Goal: Task Accomplishment & Management: Manage account settings

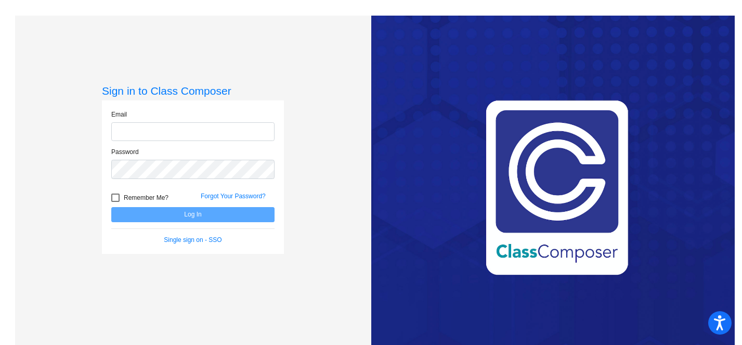
type input "[EMAIL_ADDRESS][DOMAIN_NAME]"
click at [117, 200] on div at bounding box center [115, 197] width 8 height 8
click at [115, 202] on input "Remember Me?" at bounding box center [115, 202] width 1 height 1
checkbox input "true"
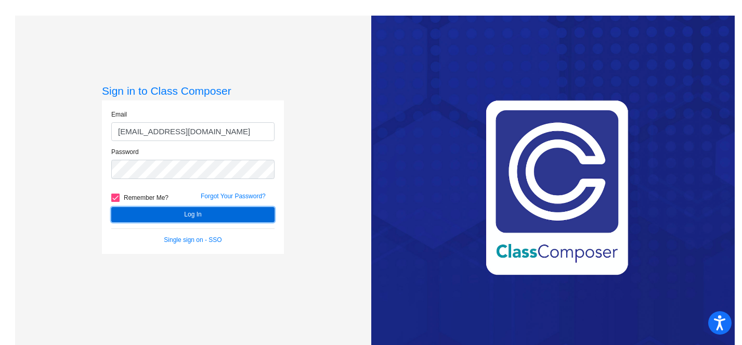
click at [136, 207] on button "Log In" at bounding box center [192, 214] width 163 height 15
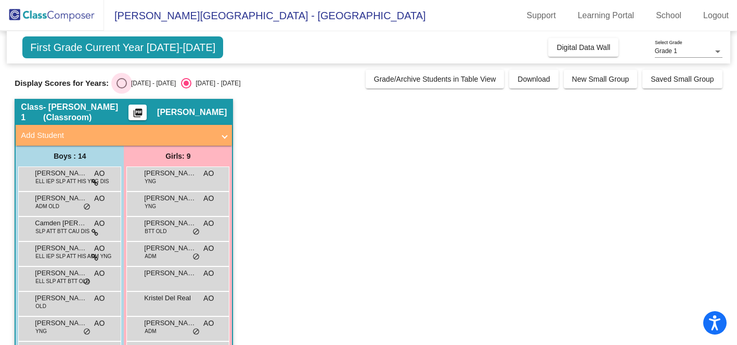
click at [116, 82] on div "Select an option" at bounding box center [121, 83] width 10 height 10
click at [121, 88] on input "[DATE] - [DATE]" at bounding box center [121, 88] width 1 height 1
radio input "true"
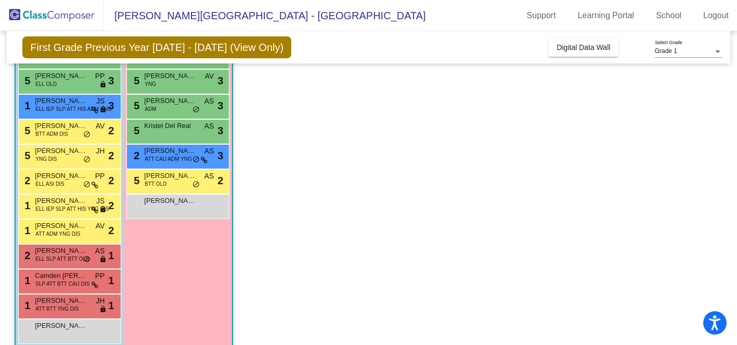
scroll to position [173, 0]
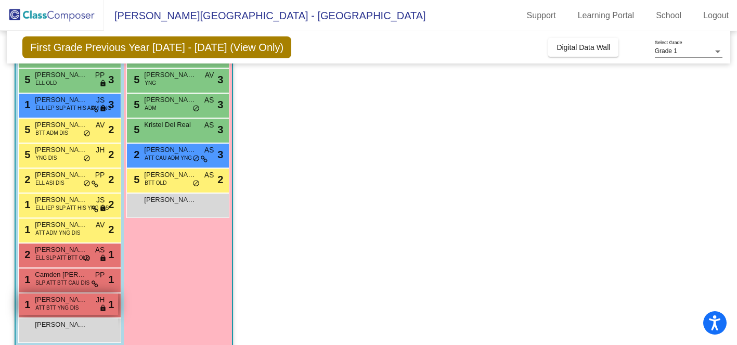
click at [85, 303] on span "[PERSON_NAME]" at bounding box center [61, 299] width 52 height 10
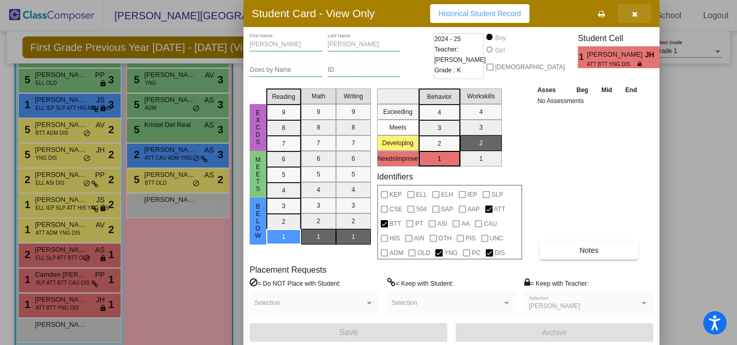
click at [635, 15] on icon "button" at bounding box center [635, 13] width 6 height 7
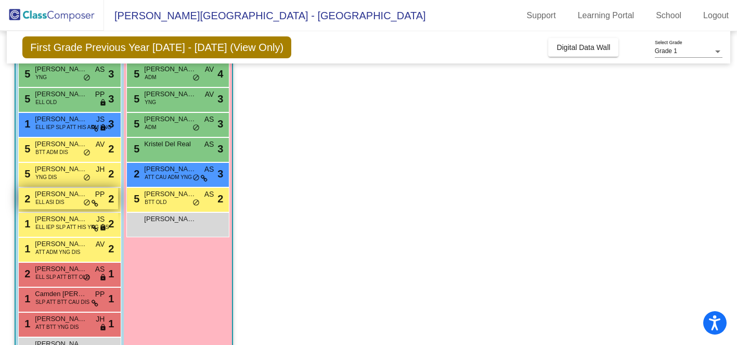
scroll to position [148, 0]
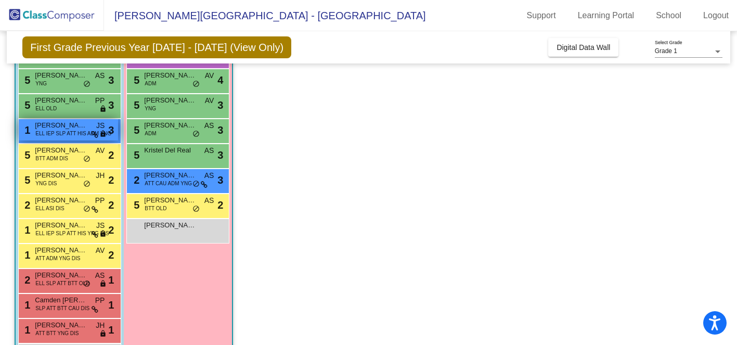
click at [74, 125] on span "[PERSON_NAME]" at bounding box center [61, 125] width 52 height 10
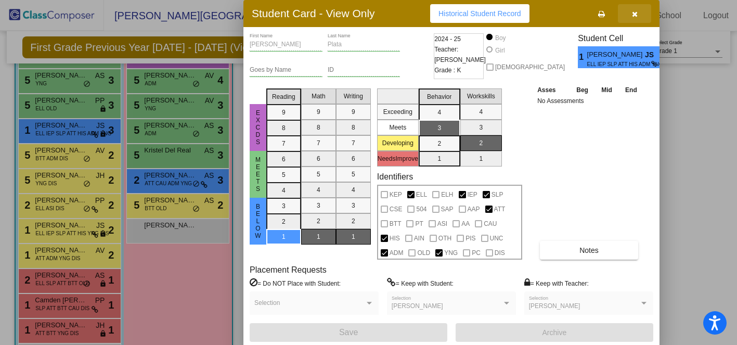
click at [634, 14] on icon "button" at bounding box center [635, 13] width 6 height 7
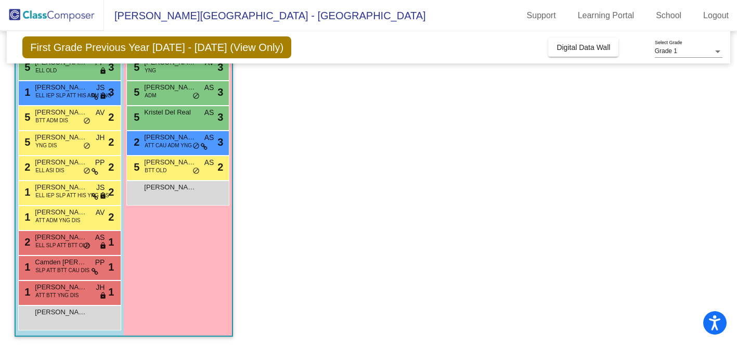
scroll to position [188, 0]
